Goal: Information Seeking & Learning: Check status

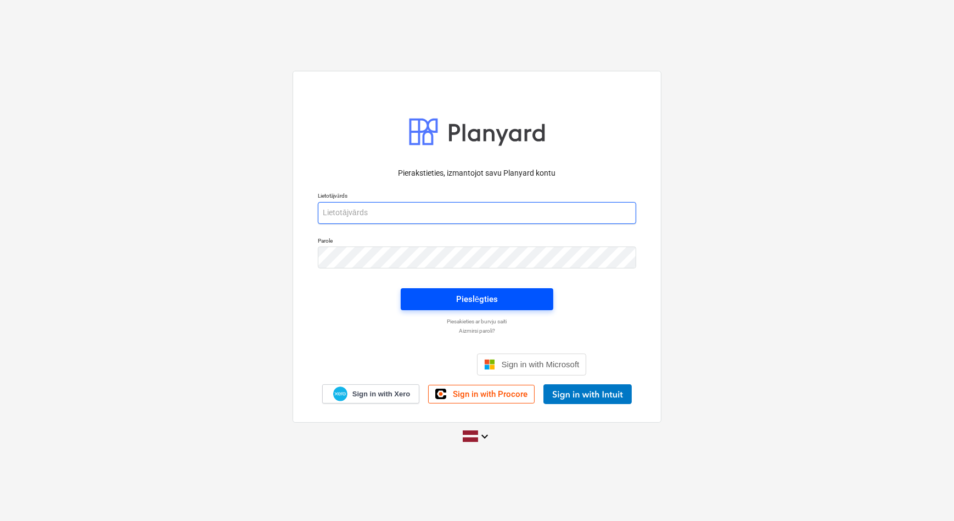
type input "[EMAIL_ADDRESS][DOMAIN_NAME]"
click at [467, 307] on button "Pieslēgties" at bounding box center [477, 299] width 153 height 22
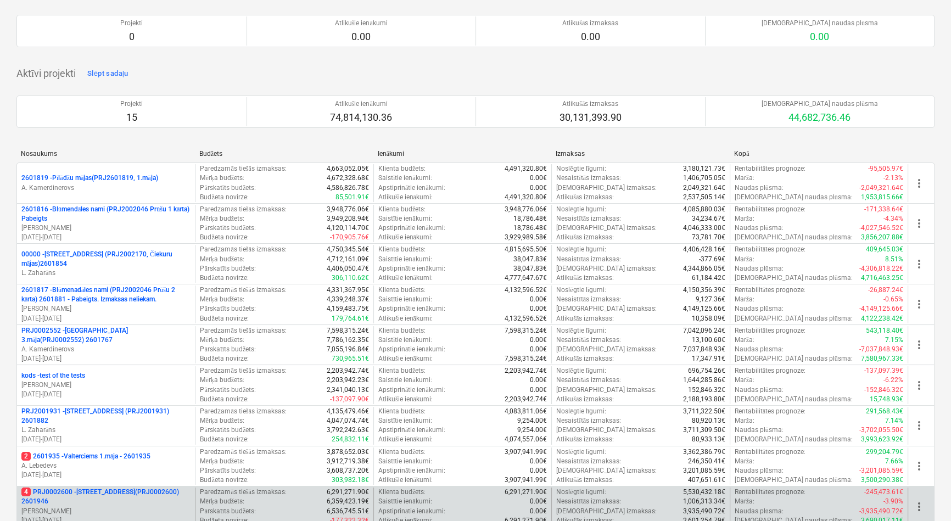
scroll to position [149, 0]
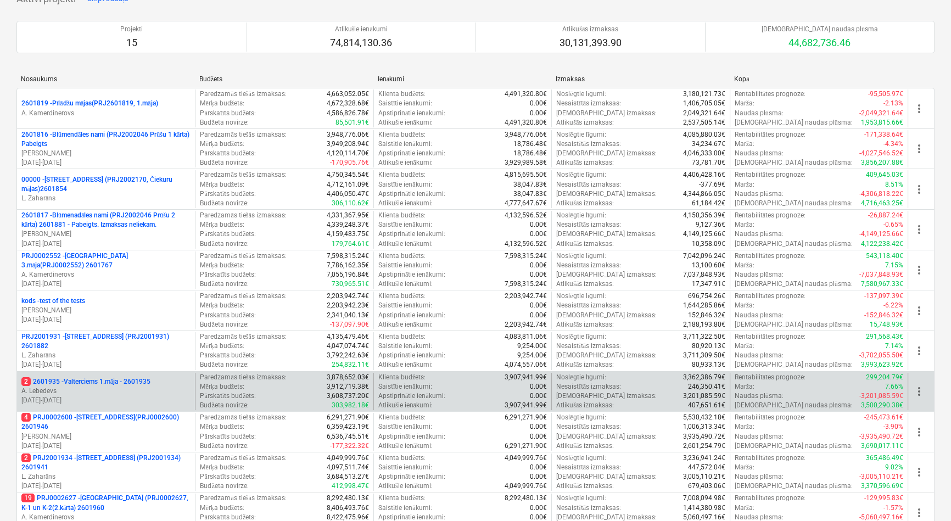
click at [96, 382] on p "2 2601935 - Valterciems 1.māja - 2601935" at bounding box center [85, 381] width 129 height 9
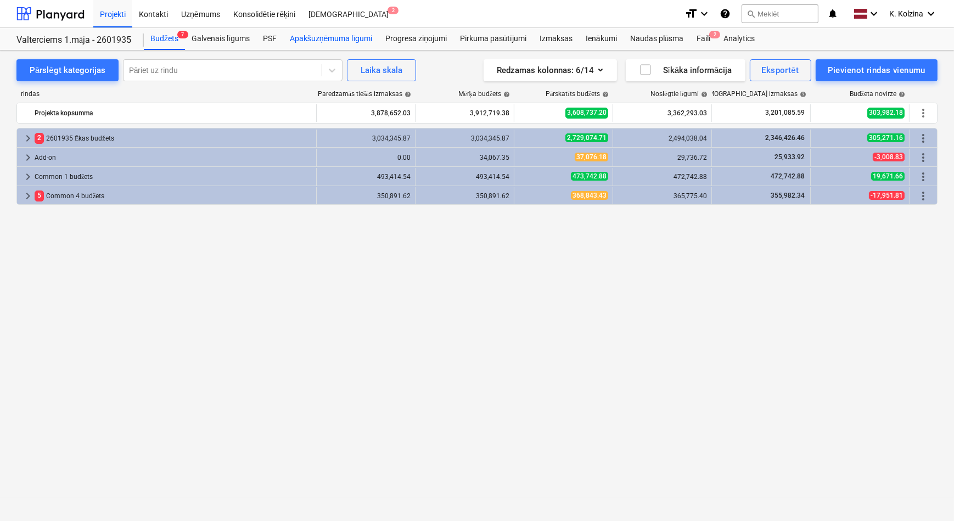
click at [318, 37] on div "Apakšuzņēmuma līgumi" at bounding box center [331, 39] width 96 height 22
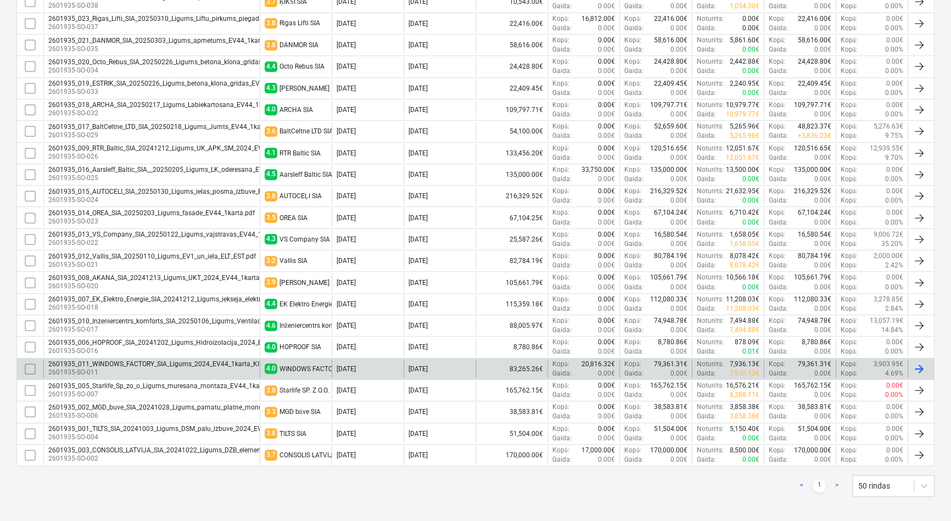
scroll to position [552, 0]
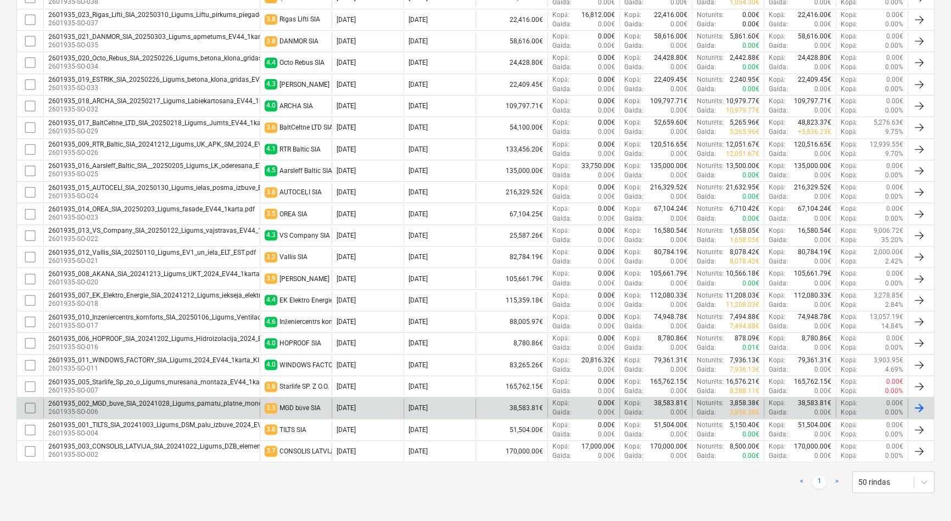
click at [109, 402] on div "2601935_002_MGD_buve_SIA_20241028_Ligums_pamatu_platne_monolitas_sienas_2024_EV…" at bounding box center [220, 404] width 344 height 8
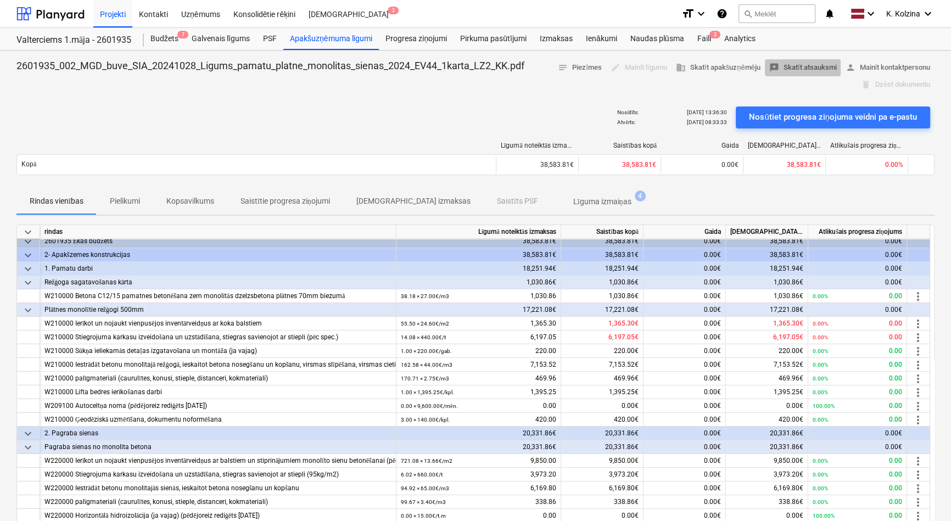
click at [800, 65] on span "reviews Skatīt atsauksmi" at bounding box center [803, 67] width 68 height 13
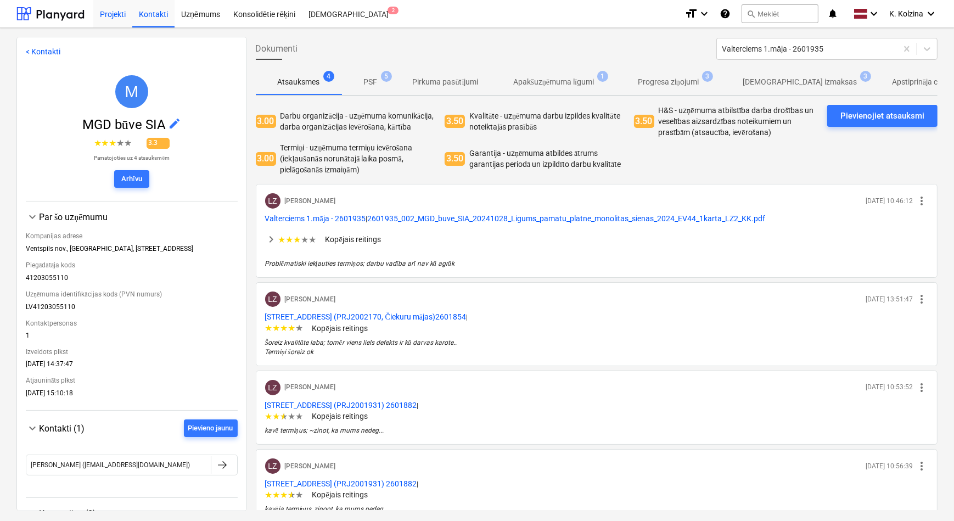
click at [106, 14] on div "Projekti" at bounding box center [112, 13] width 39 height 28
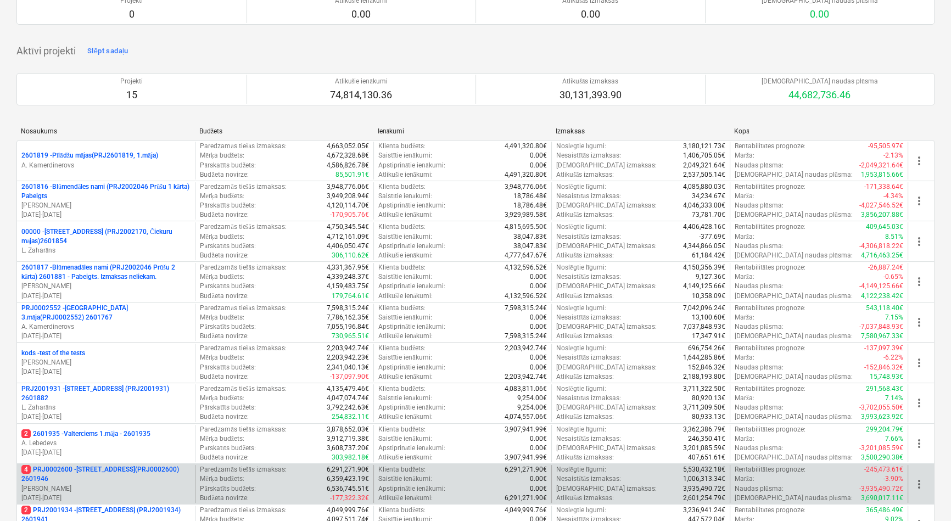
scroll to position [99, 0]
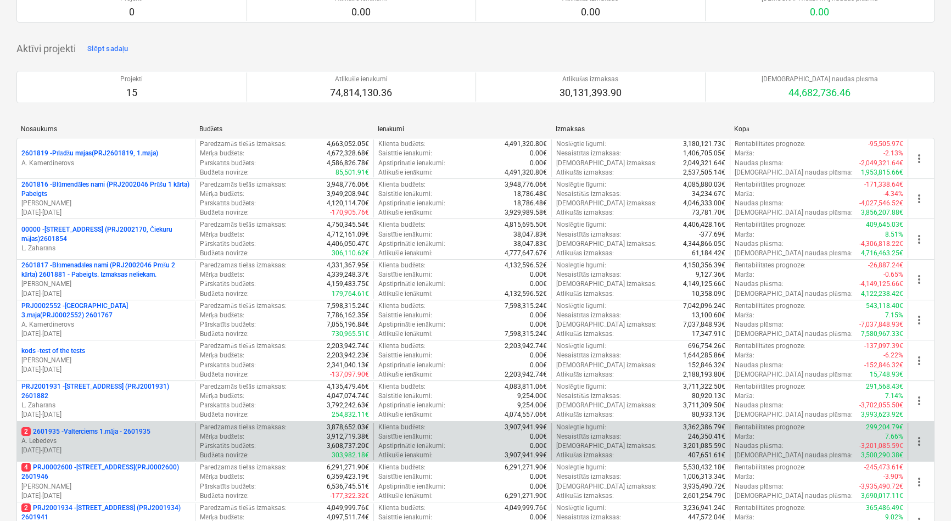
click at [117, 428] on p "2 2601935 - Valterciems 1.māja - 2601935" at bounding box center [85, 431] width 129 height 9
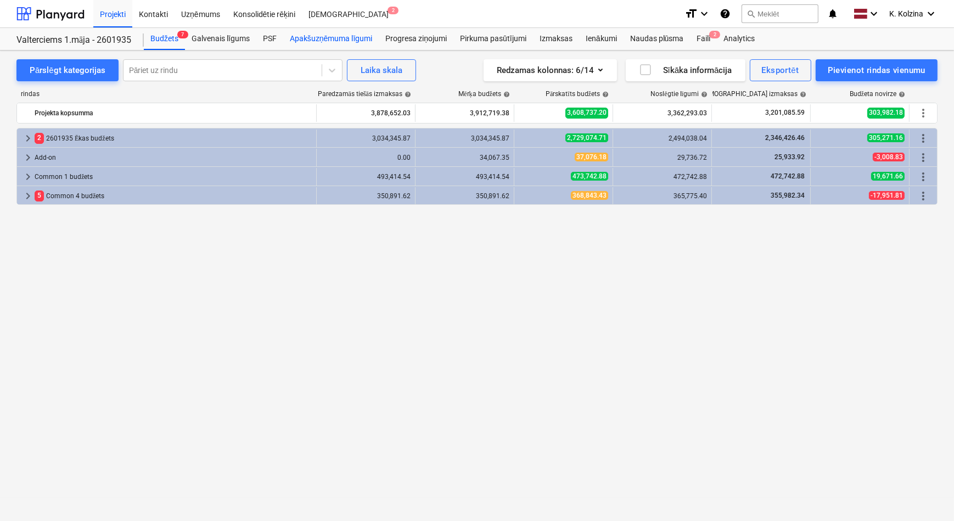
click at [348, 41] on div "Apakšuzņēmuma līgumi" at bounding box center [331, 39] width 96 height 22
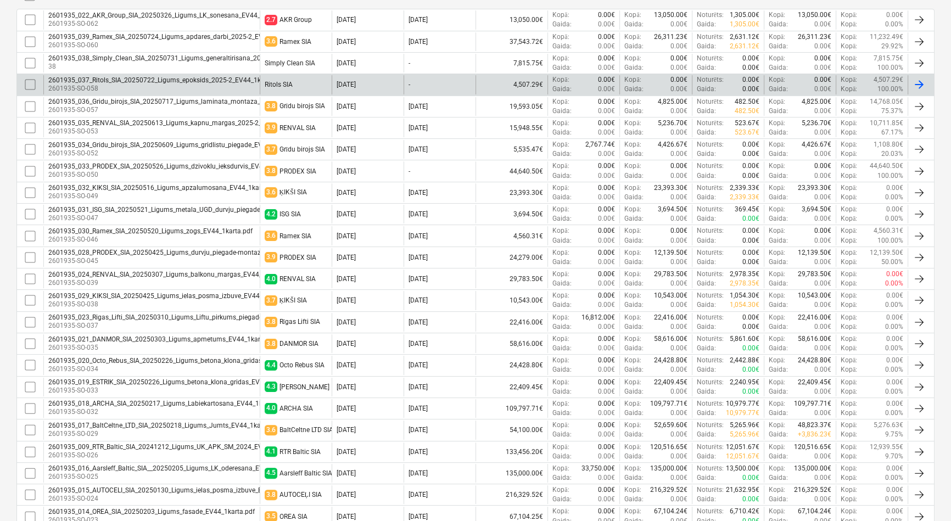
scroll to position [199, 0]
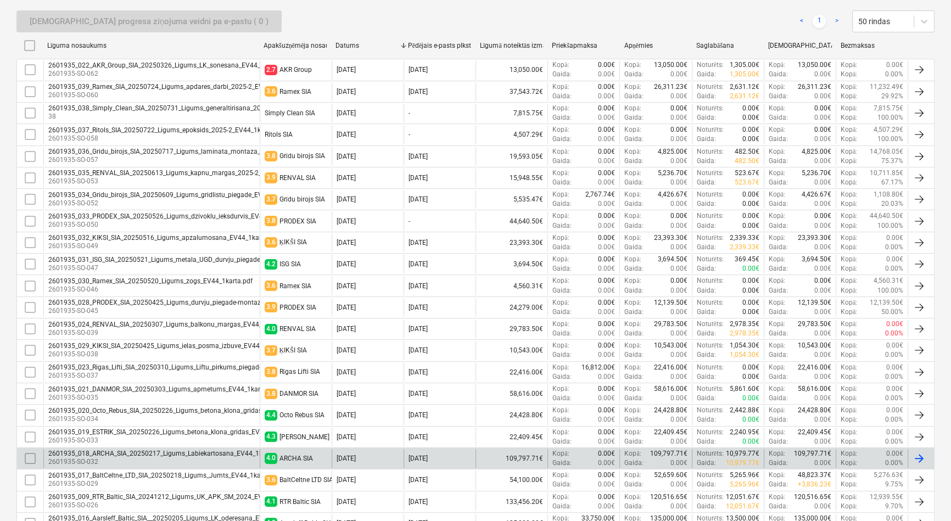
click at [196, 452] on div "2601935_018_ARCHA_SIA_20250217_Ligums_Labiekartosana_EV44_1karta.pdf" at bounding box center [167, 454] width 238 height 8
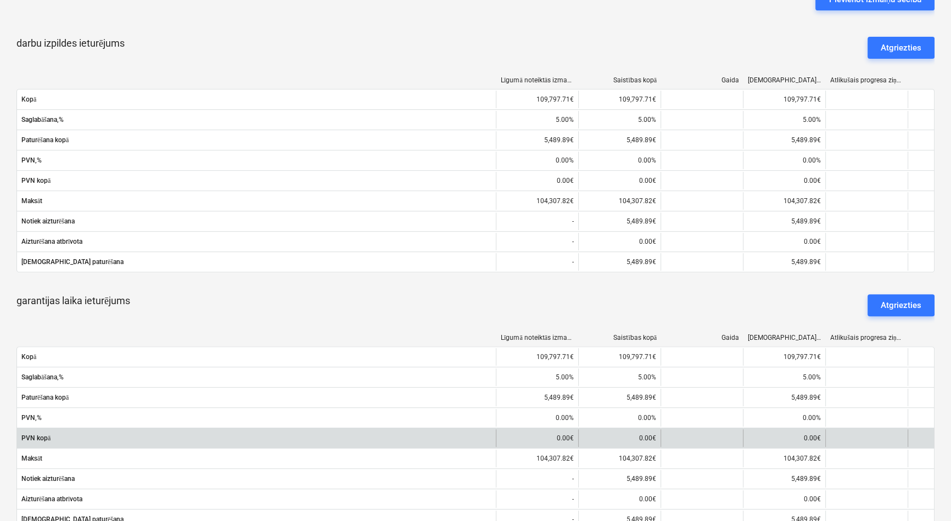
scroll to position [598, 0]
